Goal: Task Accomplishment & Management: Manage account settings

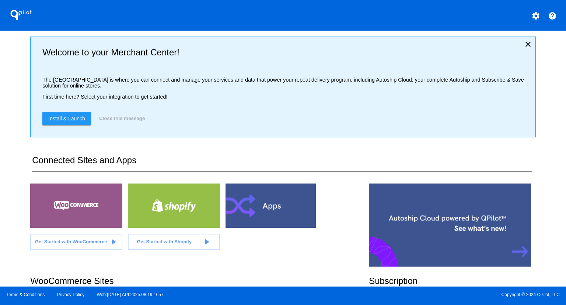
click at [4, 113] on div "QPilot settings help Welcome to your Merchant Center! The [GEOGRAPHIC_DATA] is …" at bounding box center [283, 143] width 566 height 286
click at [16, 209] on div "QPilot settings help Welcome to your Merchant Center! The [GEOGRAPHIC_DATA] is …" at bounding box center [283, 143] width 566 height 286
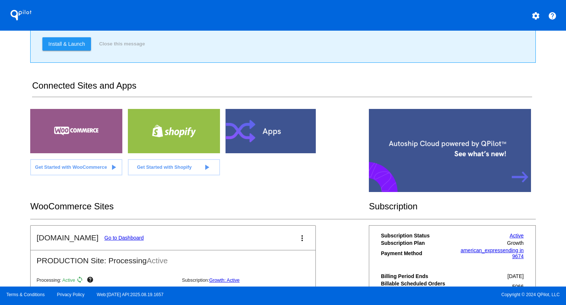
scroll to position [76, 0]
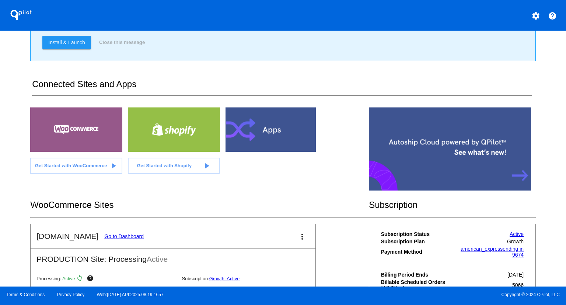
click at [123, 235] on link "Go to Dashboard" at bounding box center [123, 236] width 39 height 6
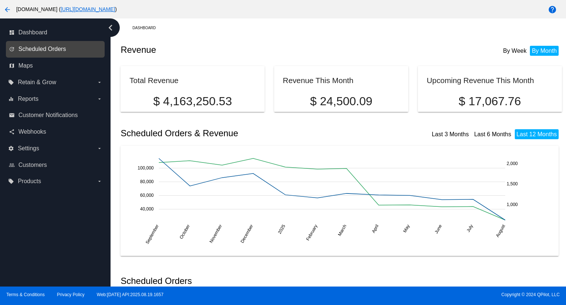
click at [49, 49] on span "Scheduled Orders" at bounding box center [42, 49] width 48 height 7
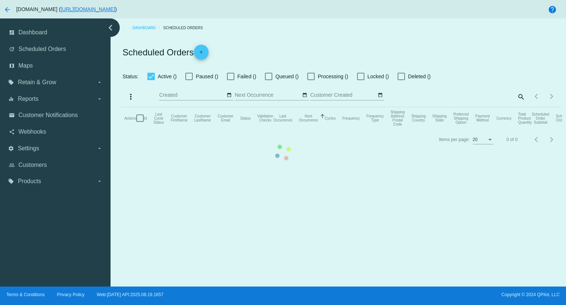
checkbox input "true"
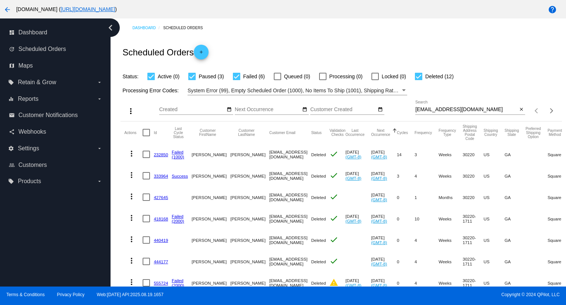
click at [482, 109] on input "[EMAIL_ADDRESS][DOMAIN_NAME]" at bounding box center [467, 110] width 102 height 6
paste input "[EMAIL_ADDRESS]"
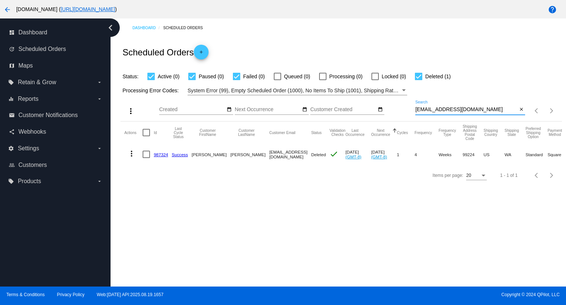
type input "[EMAIL_ADDRESS][DOMAIN_NAME]"
click at [131, 154] on mat-icon "more_vert" at bounding box center [131, 153] width 9 height 9
click at [148, 167] on button "info View Event Logs" at bounding box center [160, 171] width 73 height 18
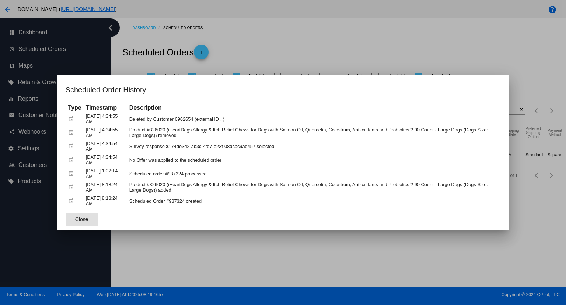
click at [74, 218] on button "Close" at bounding box center [82, 218] width 32 height 13
